Goal: Check status: Check status

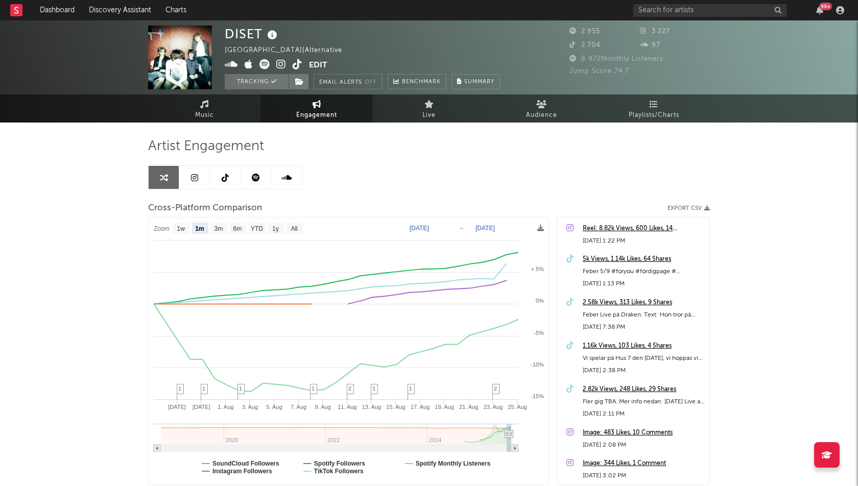
select select "1m"
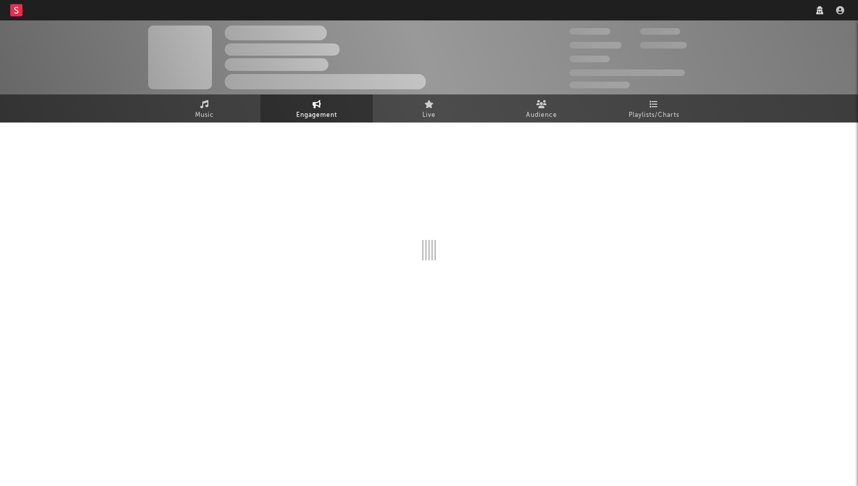
select select "1w"
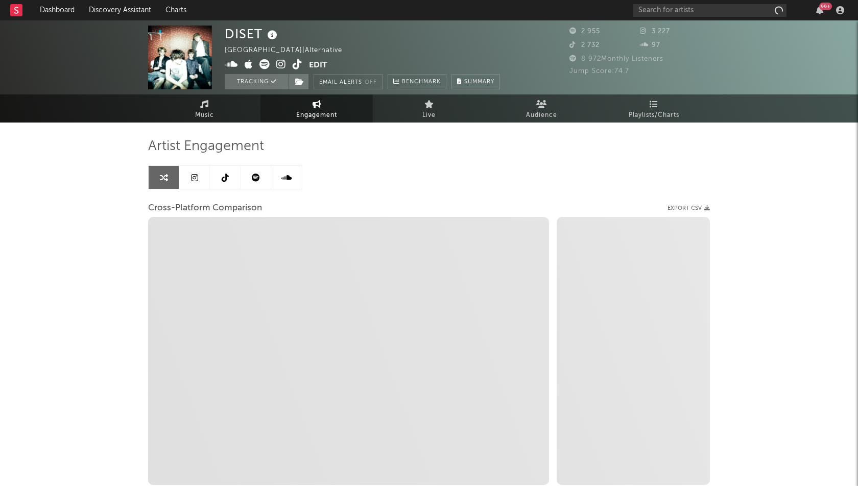
select select "1m"
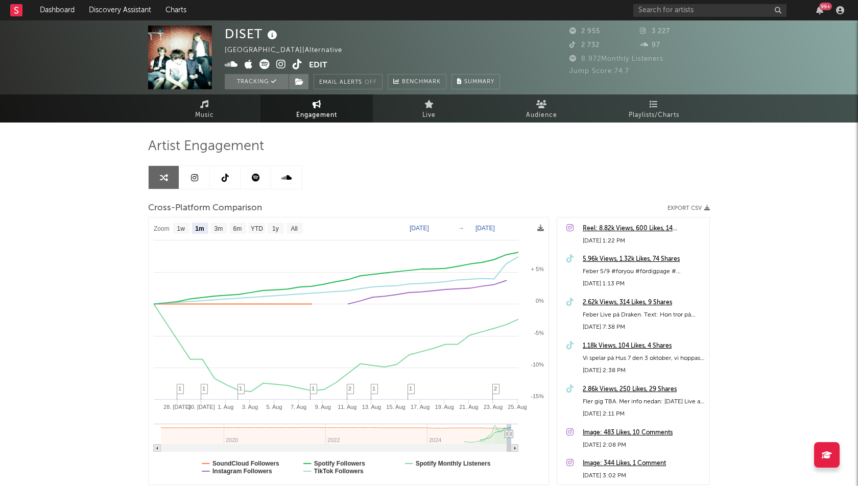
select select "1m"
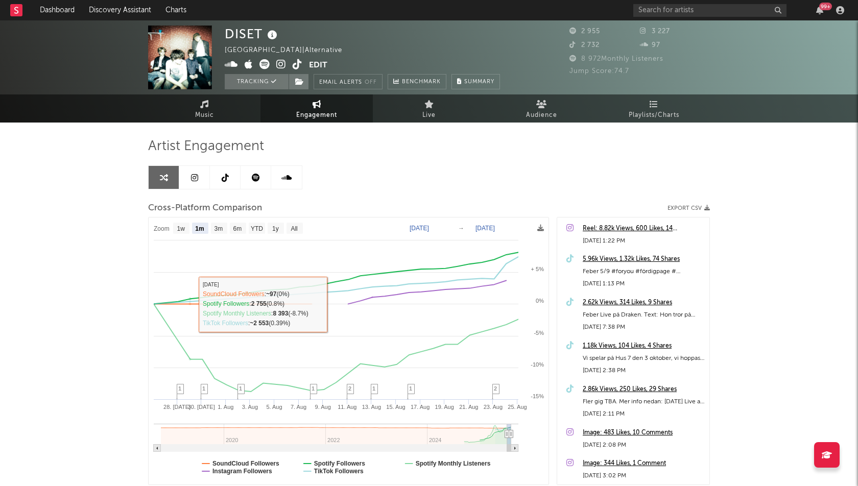
click at [33, 305] on div "DISET Sweden | Alternative Edit Tracking Email Alerts Off Benchmark Summary 2 9…" at bounding box center [429, 288] width 858 height 536
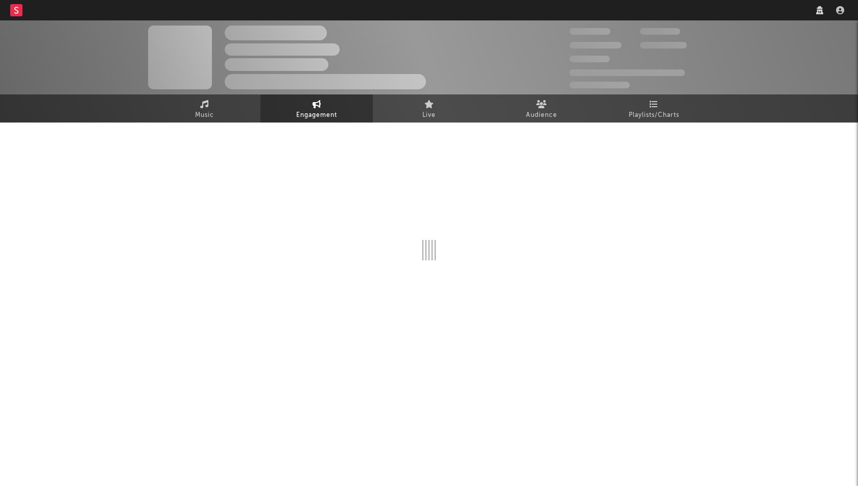
select select "1w"
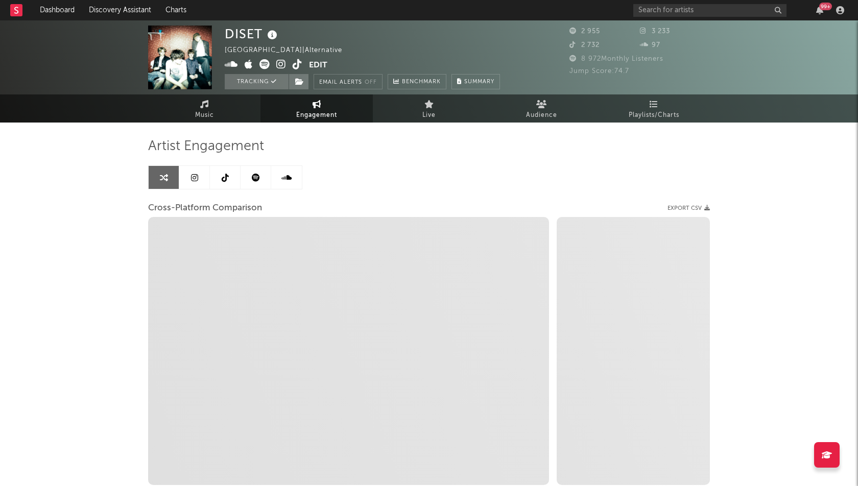
select select "1m"
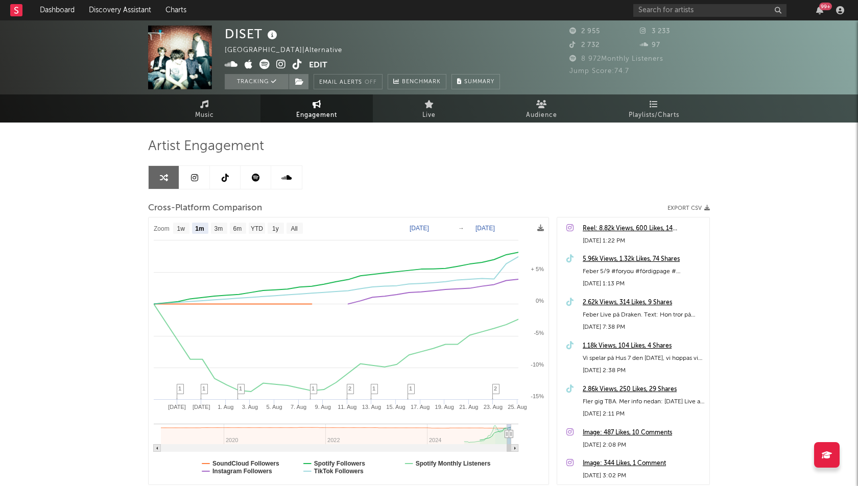
select select "1m"
click at [47, 5] on link "Dashboard" at bounding box center [57, 10] width 49 height 20
